Goal: Transaction & Acquisition: Download file/media

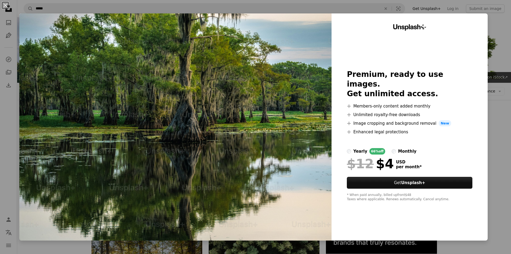
scroll to position [376, 0]
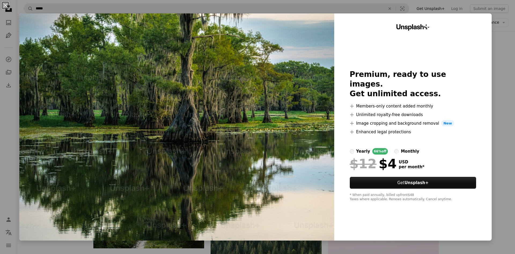
click at [206, 105] on img at bounding box center [176, 126] width 315 height 227
click at [5, 5] on button "An X shape" at bounding box center [5, 5] width 6 height 6
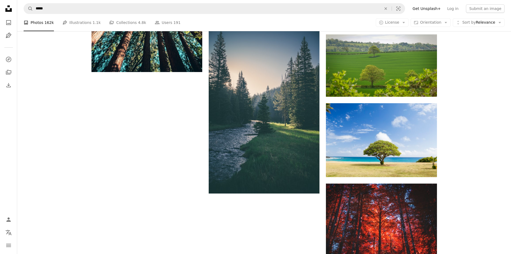
scroll to position [724, 0]
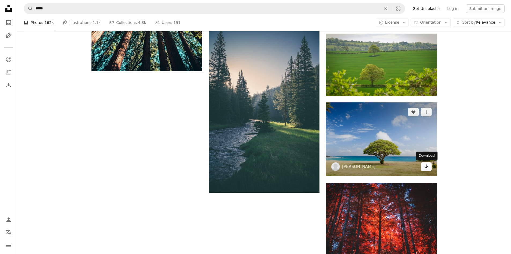
click at [425, 168] on icon "Arrow pointing down" at bounding box center [426, 166] width 4 height 6
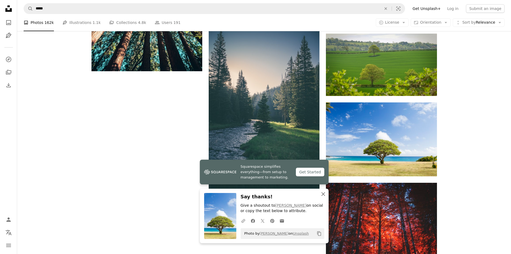
click at [324, 194] on icon "button" at bounding box center [323, 194] width 4 height 4
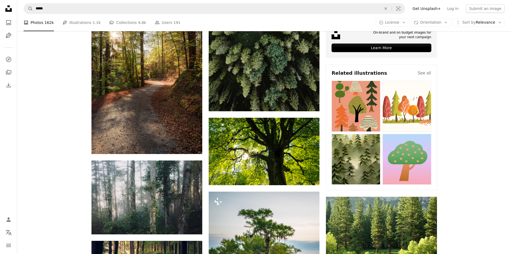
scroll to position [215, 0]
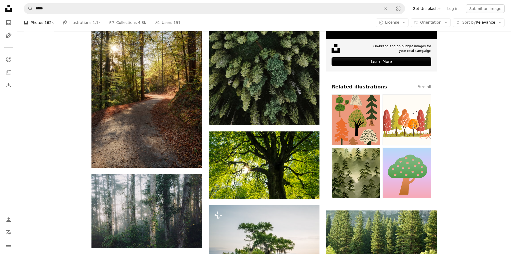
click at [354, 119] on img at bounding box center [356, 119] width 49 height 51
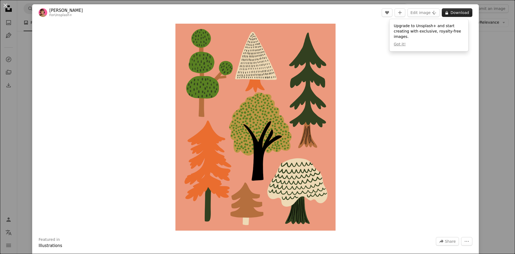
click at [452, 14] on button "A lock Download" at bounding box center [457, 12] width 31 height 9
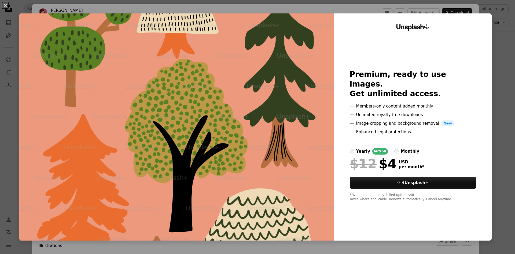
click at [482, 213] on div "Unsplash+ Premium, ready to use images. Get unlimited access. A plus sign Membe…" at bounding box center [412, 126] width 157 height 227
click at [4, 6] on button "An X shape" at bounding box center [5, 5] width 6 height 6
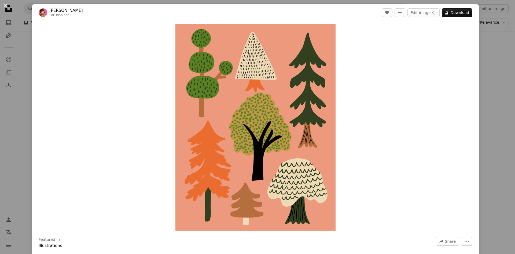
click at [5, 5] on button "An X shape" at bounding box center [5, 5] width 6 height 6
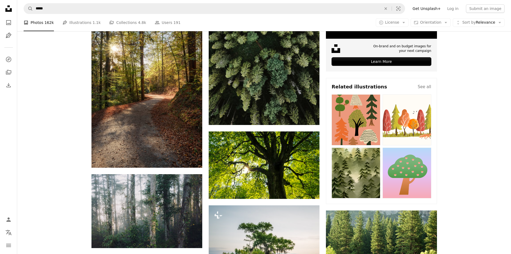
scroll to position [241, 0]
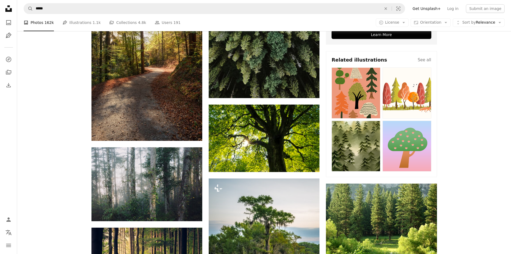
click at [354, 141] on img at bounding box center [356, 145] width 49 height 51
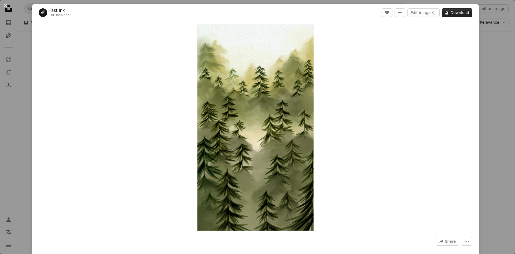
click at [451, 13] on button "A lock Download" at bounding box center [457, 12] width 31 height 9
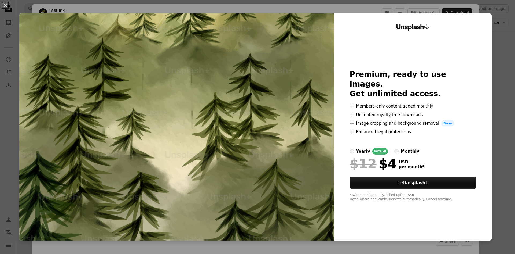
click at [6, 5] on button "An X shape" at bounding box center [5, 5] width 6 height 6
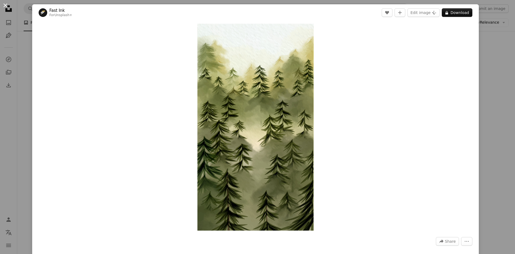
click at [5, 5] on button "An X shape" at bounding box center [5, 5] width 6 height 6
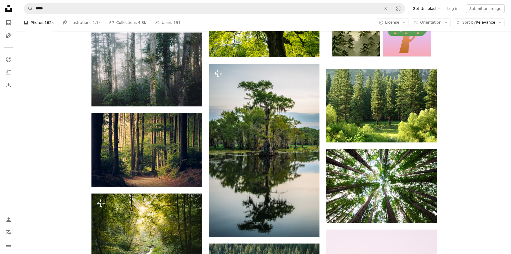
scroll to position [349, 0]
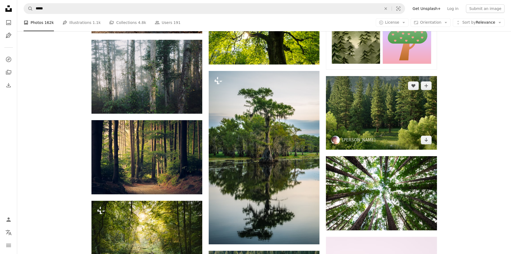
click at [376, 105] on img at bounding box center [381, 113] width 111 height 74
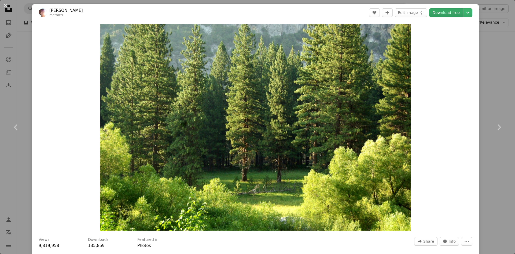
click at [444, 14] on link "Download free" at bounding box center [446, 12] width 34 height 9
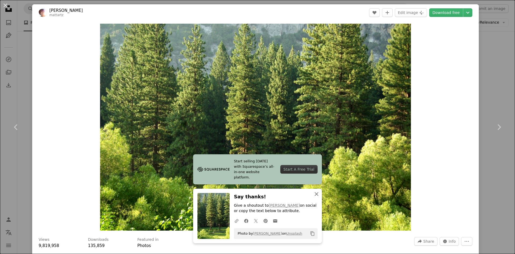
click at [316, 194] on icon "An X shape" at bounding box center [316, 193] width 6 height 6
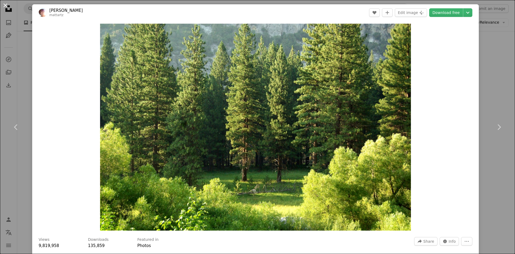
click at [7, 6] on button "An X shape" at bounding box center [5, 5] width 6 height 6
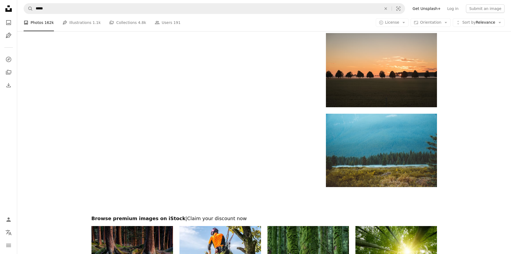
scroll to position [928, 0]
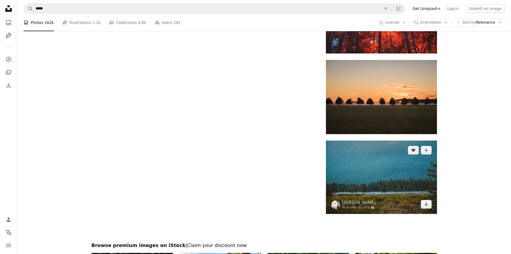
click at [376, 164] on img at bounding box center [381, 177] width 111 height 74
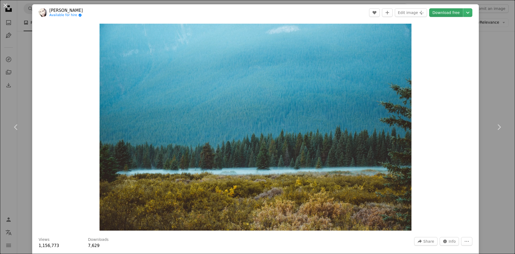
click at [442, 13] on link "Download free" at bounding box center [446, 12] width 34 height 9
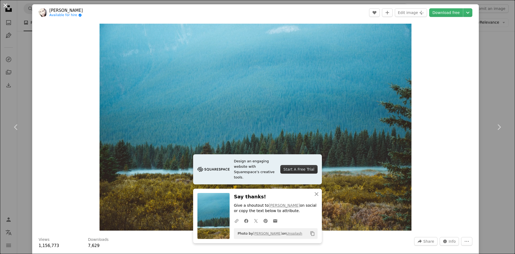
click at [5, 4] on button "An X shape" at bounding box center [5, 5] width 6 height 6
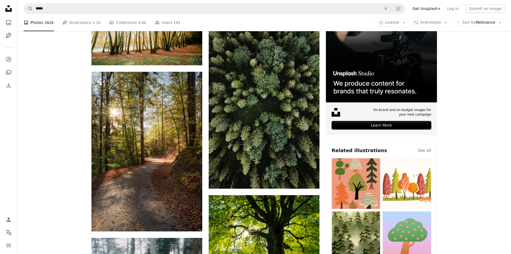
scroll to position [149, 0]
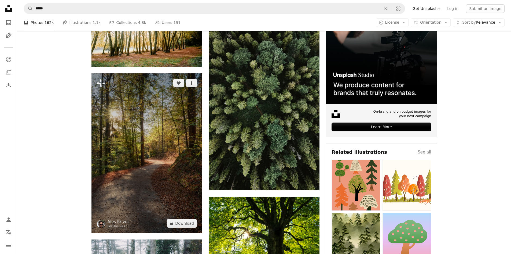
click at [146, 106] on img at bounding box center [146, 152] width 111 height 159
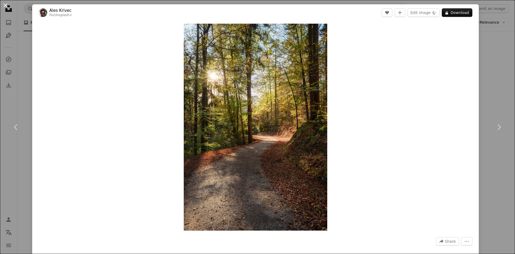
click at [6, 4] on button "An X shape" at bounding box center [5, 5] width 6 height 6
